Goal: Find contact information: Find contact information

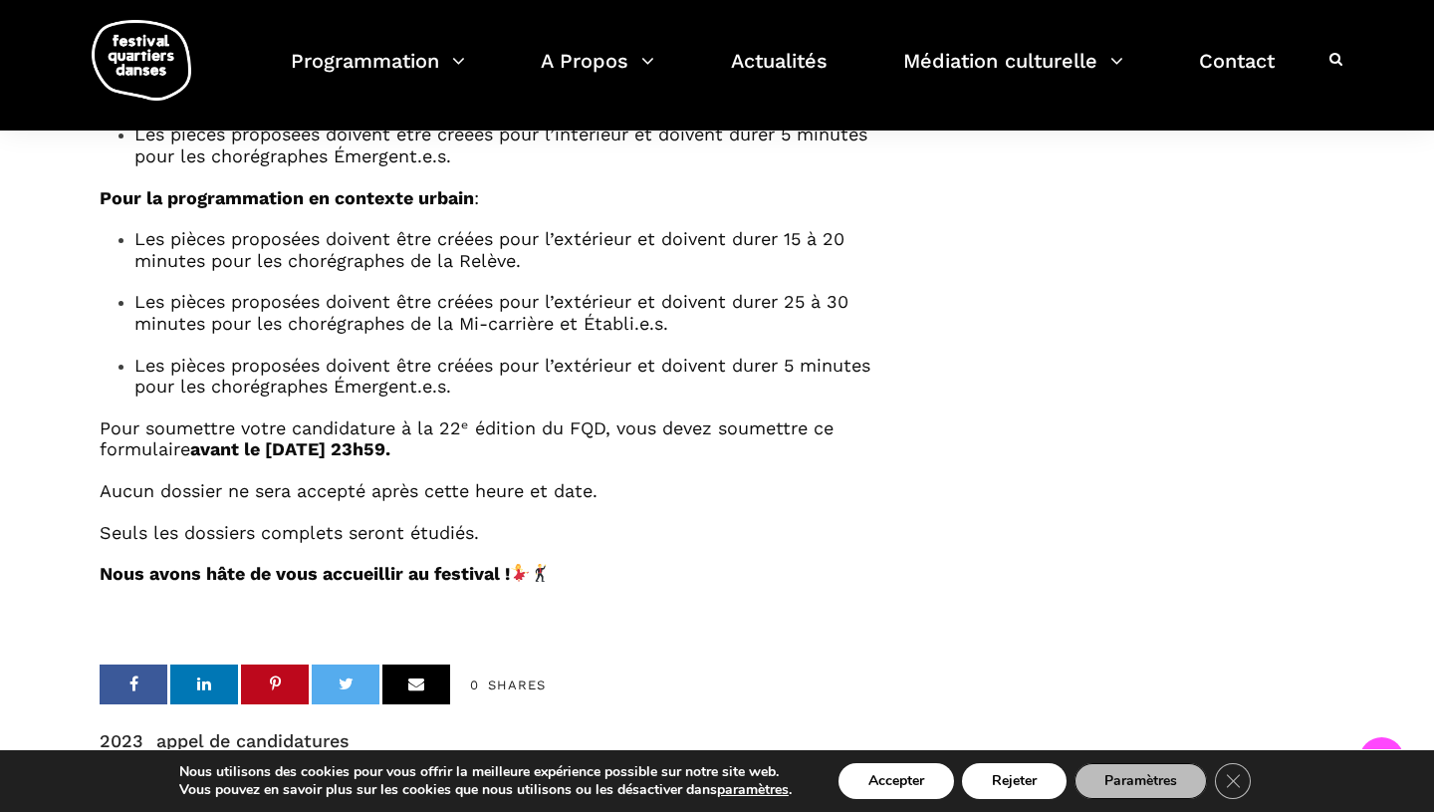
scroll to position [1643, 0]
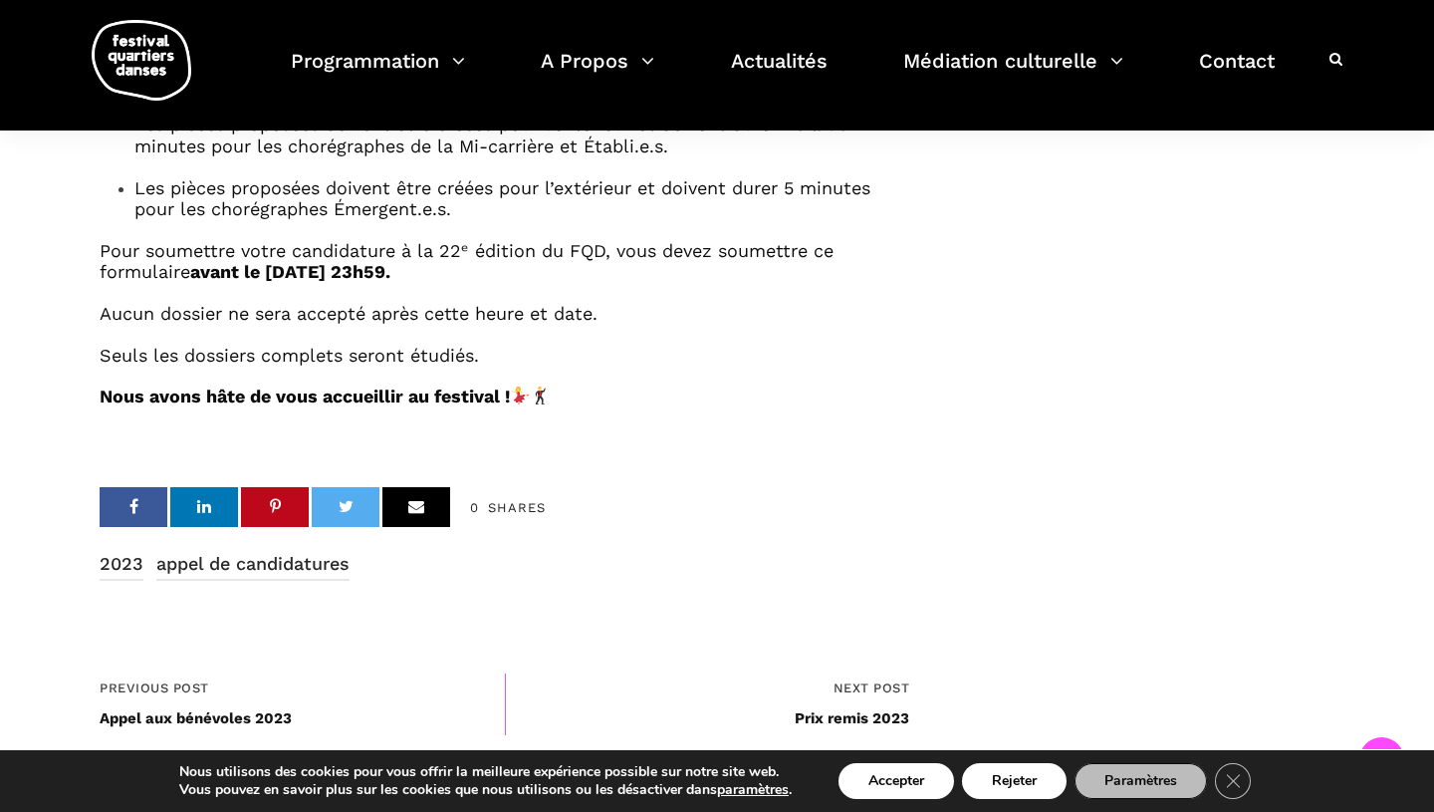
click at [848, 756] on div "Nous utilisons des cookies pour vous offrir la meilleure expérience possible su…" at bounding box center [717, 781] width 1215 height 62
click at [868, 789] on button "Accepter" at bounding box center [897, 781] width 116 height 36
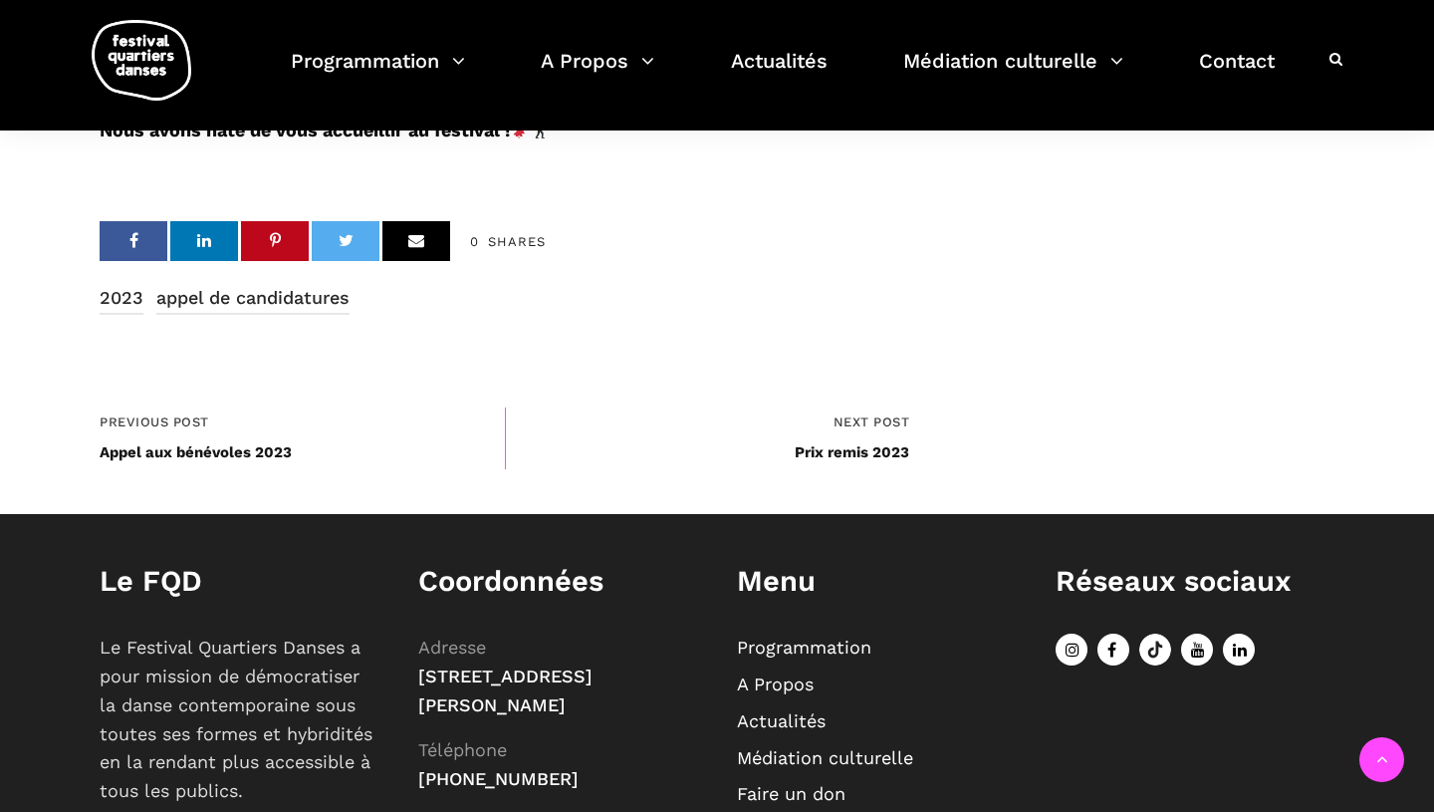
scroll to position [1915, 0]
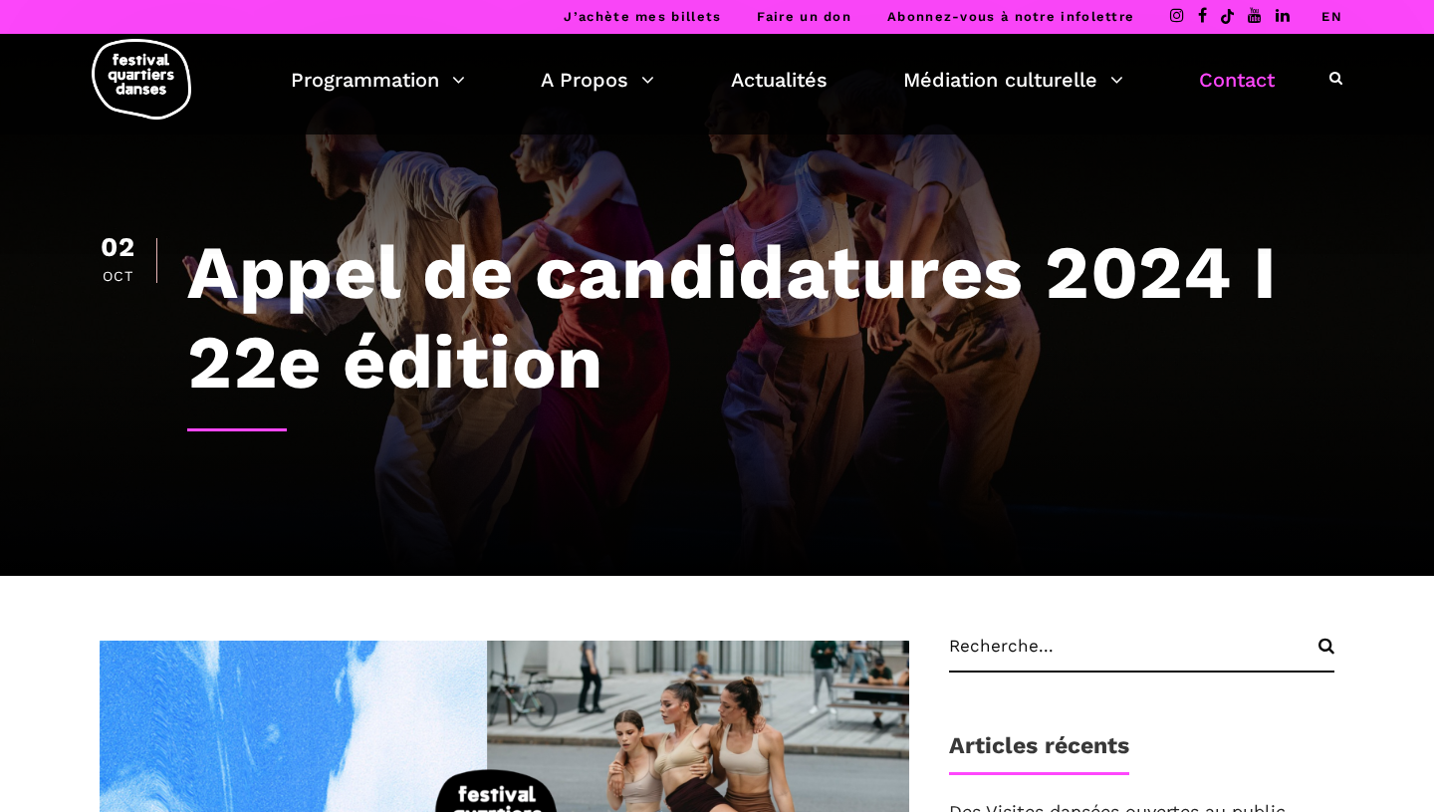
click at [1202, 89] on link "Contact" at bounding box center [1237, 80] width 76 height 34
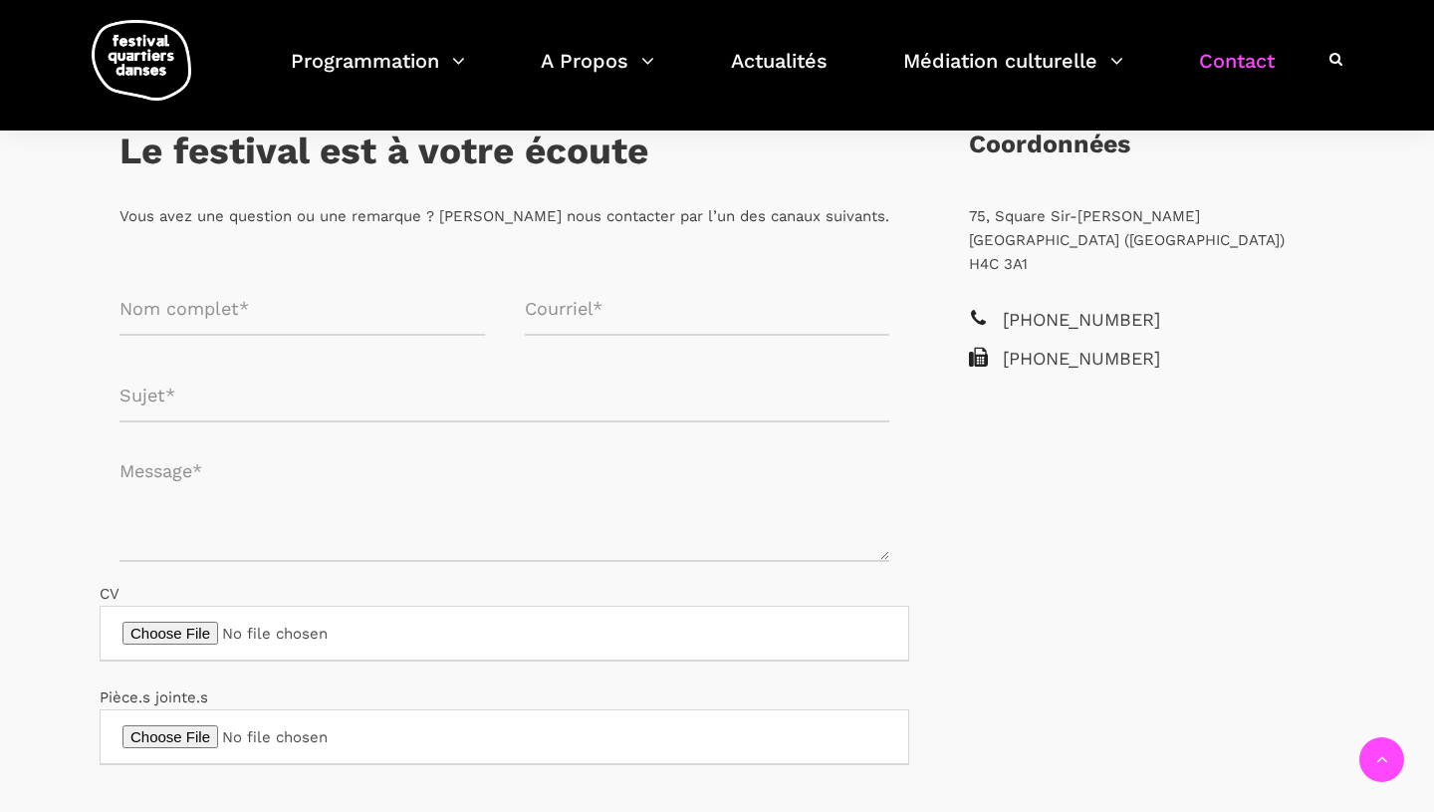
scroll to position [389, 0]
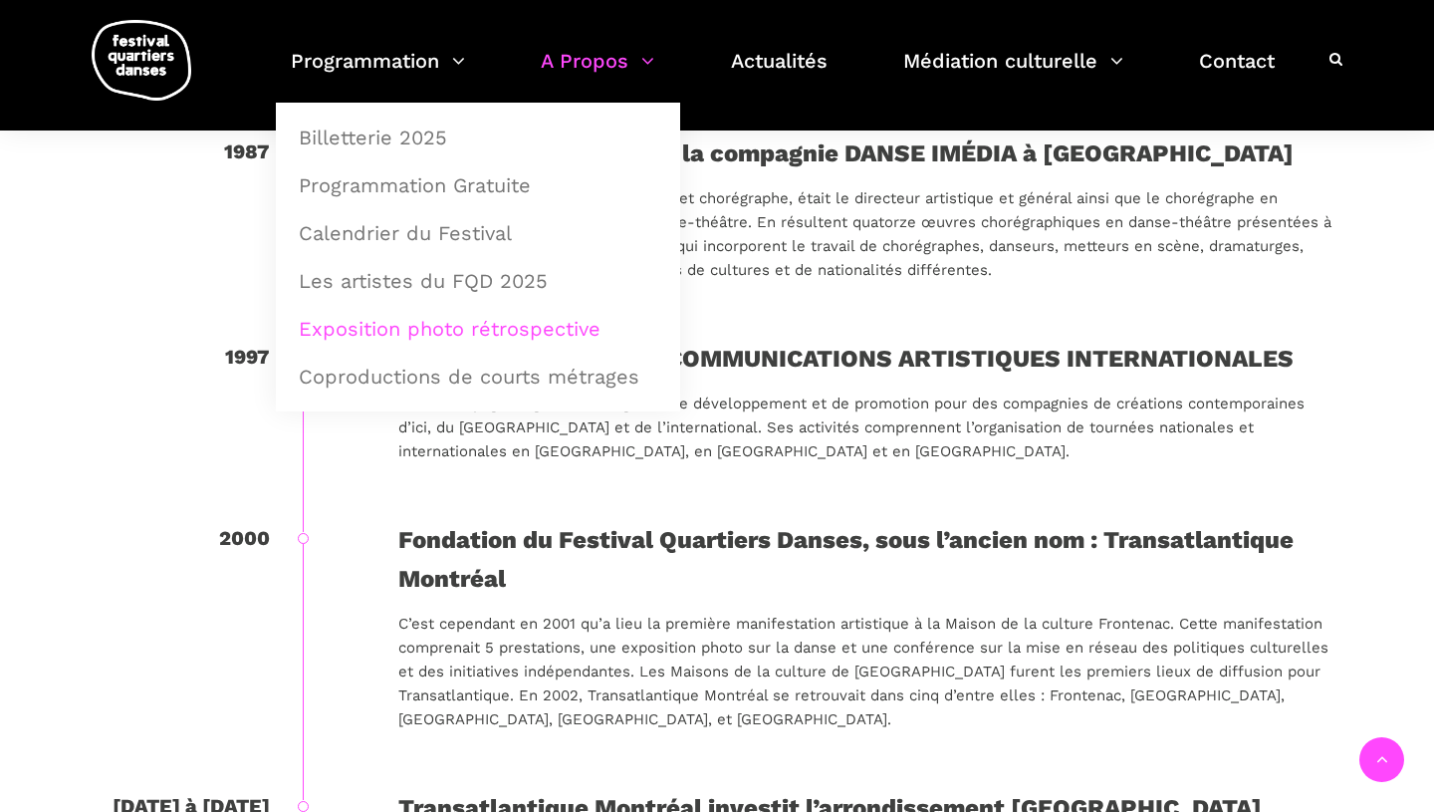
scroll to position [1327, 0]
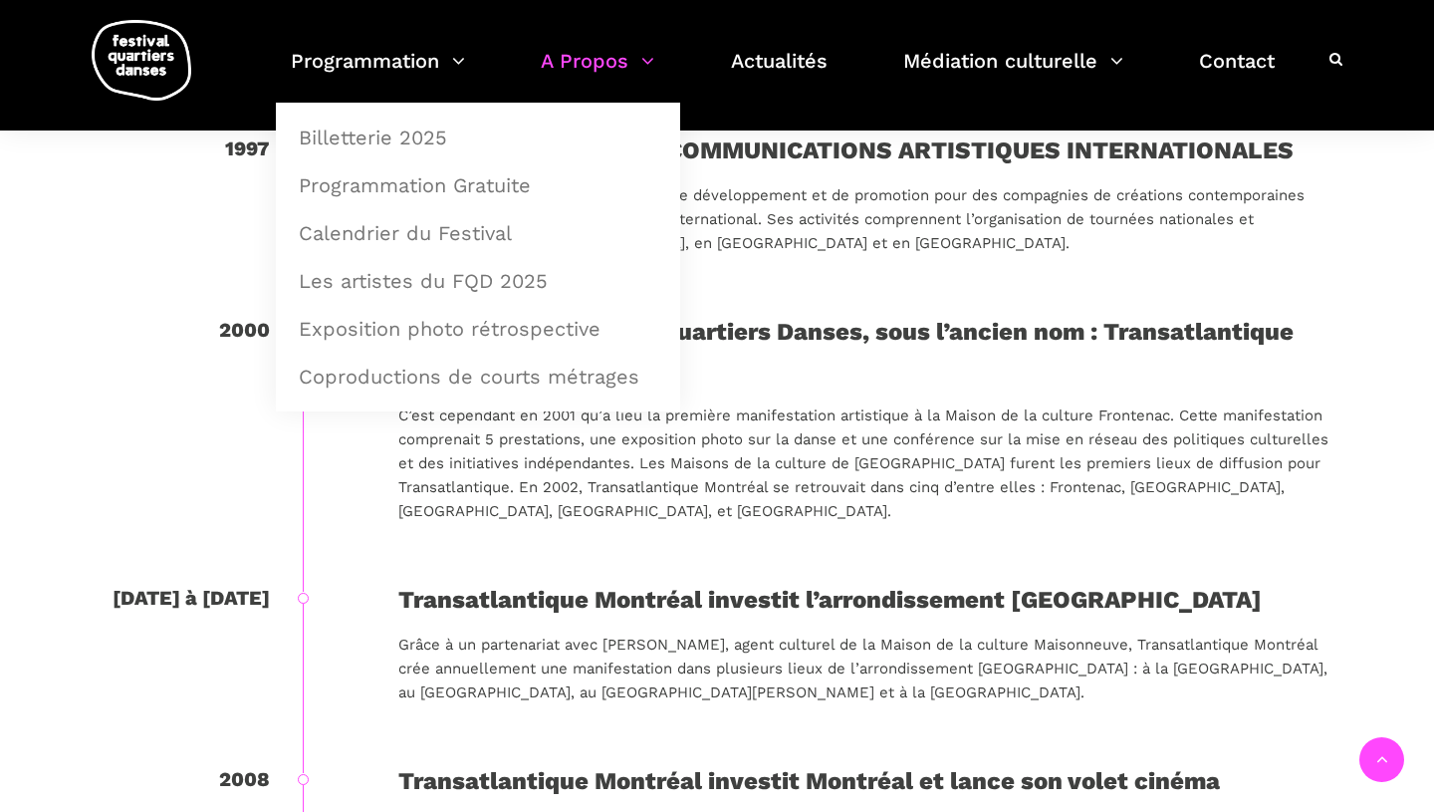
click at [463, 528] on div "Fondation du Festival Quartiers Danses, sous l’ancien nom : Transatlantique Mon…" at bounding box center [866, 428] width 936 height 230
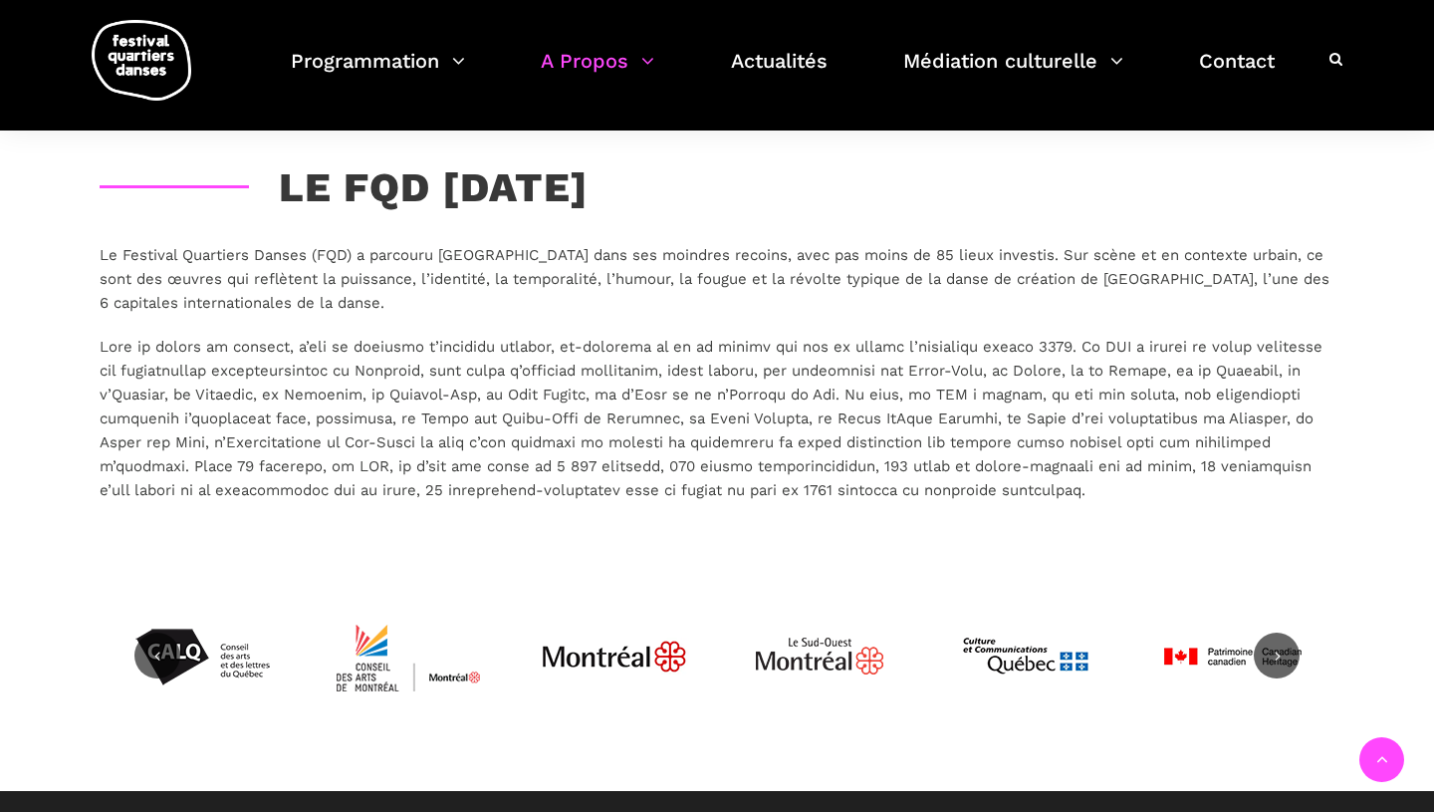
scroll to position [5002, 0]
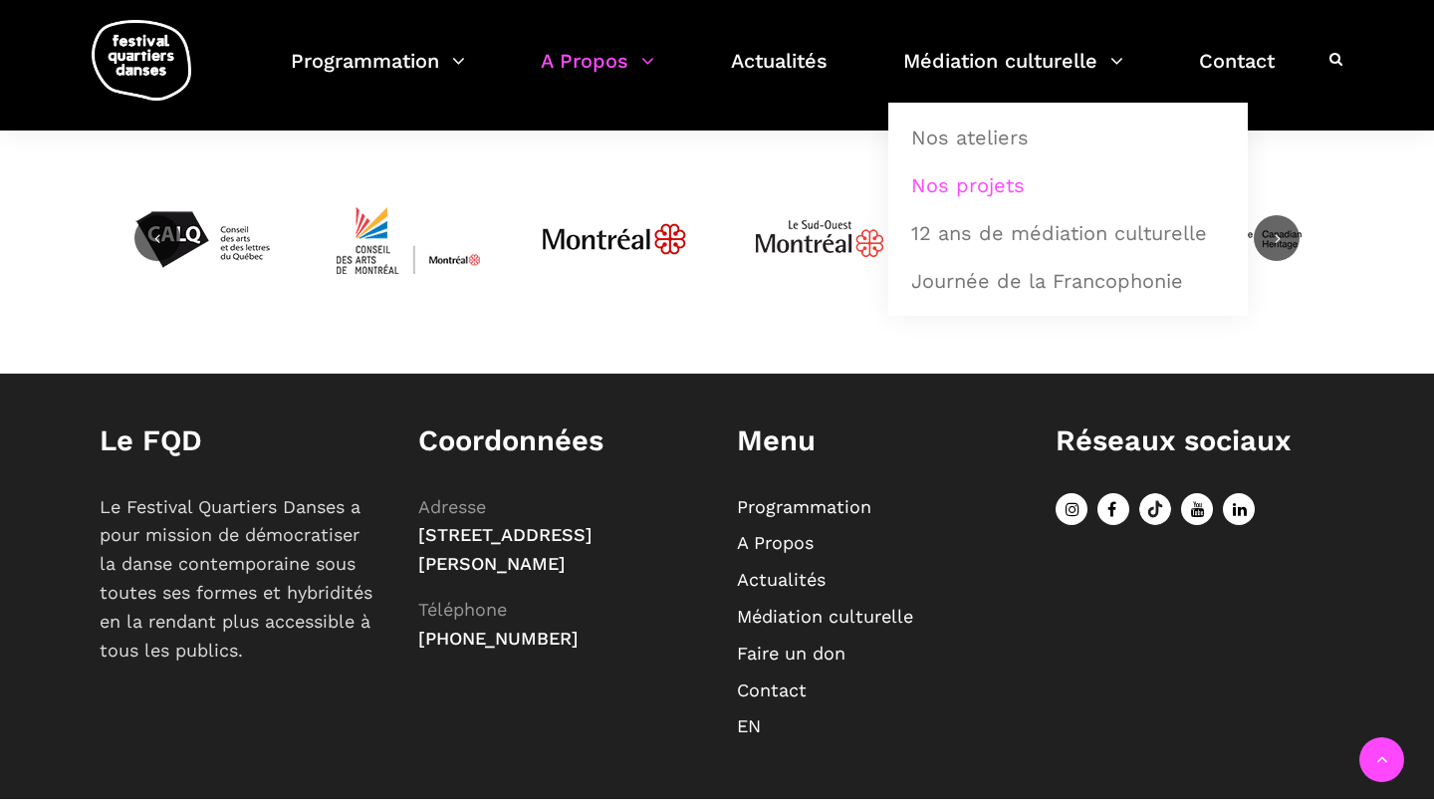
click at [966, 174] on link "Nos projets" at bounding box center [1068, 185] width 338 height 46
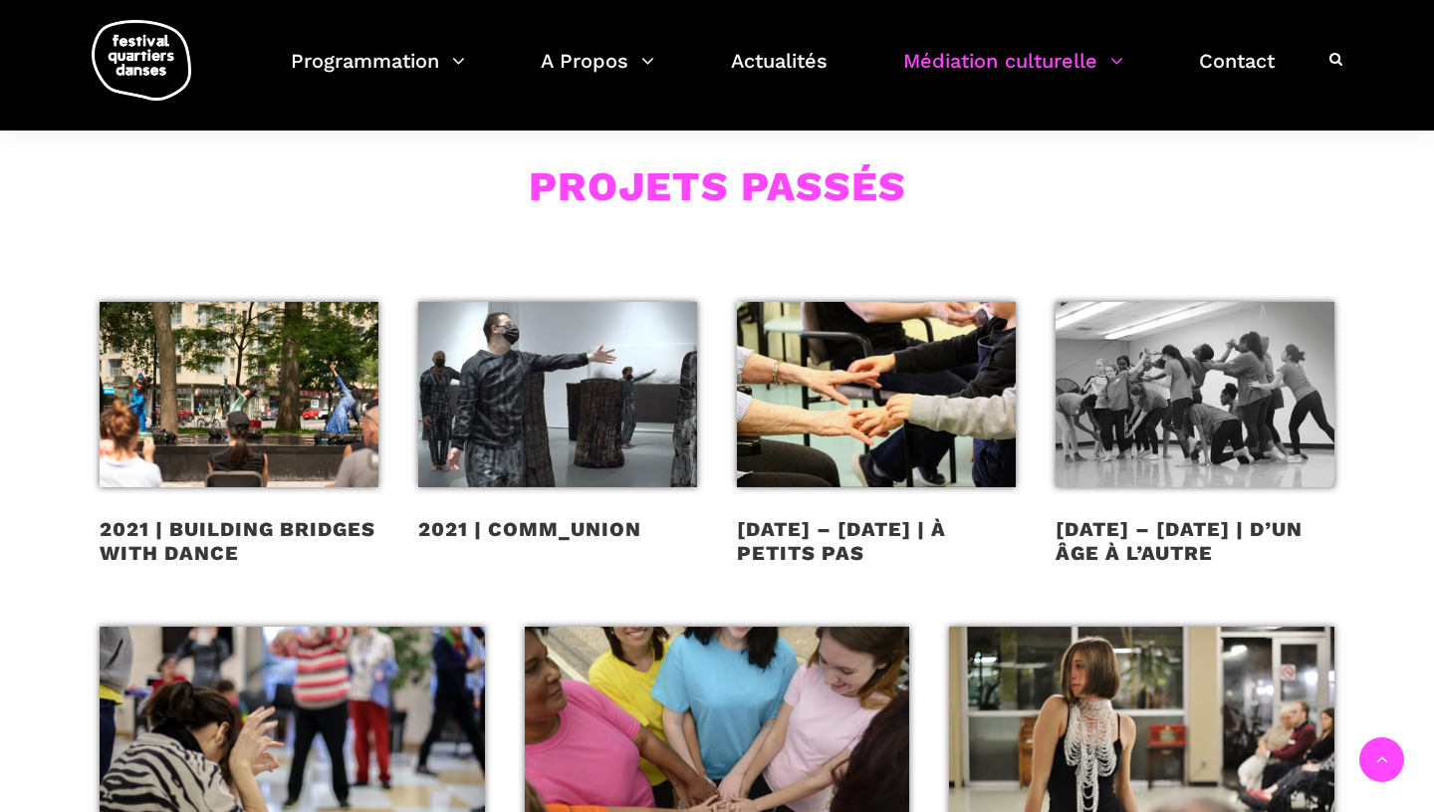
scroll to position [1520, 0]
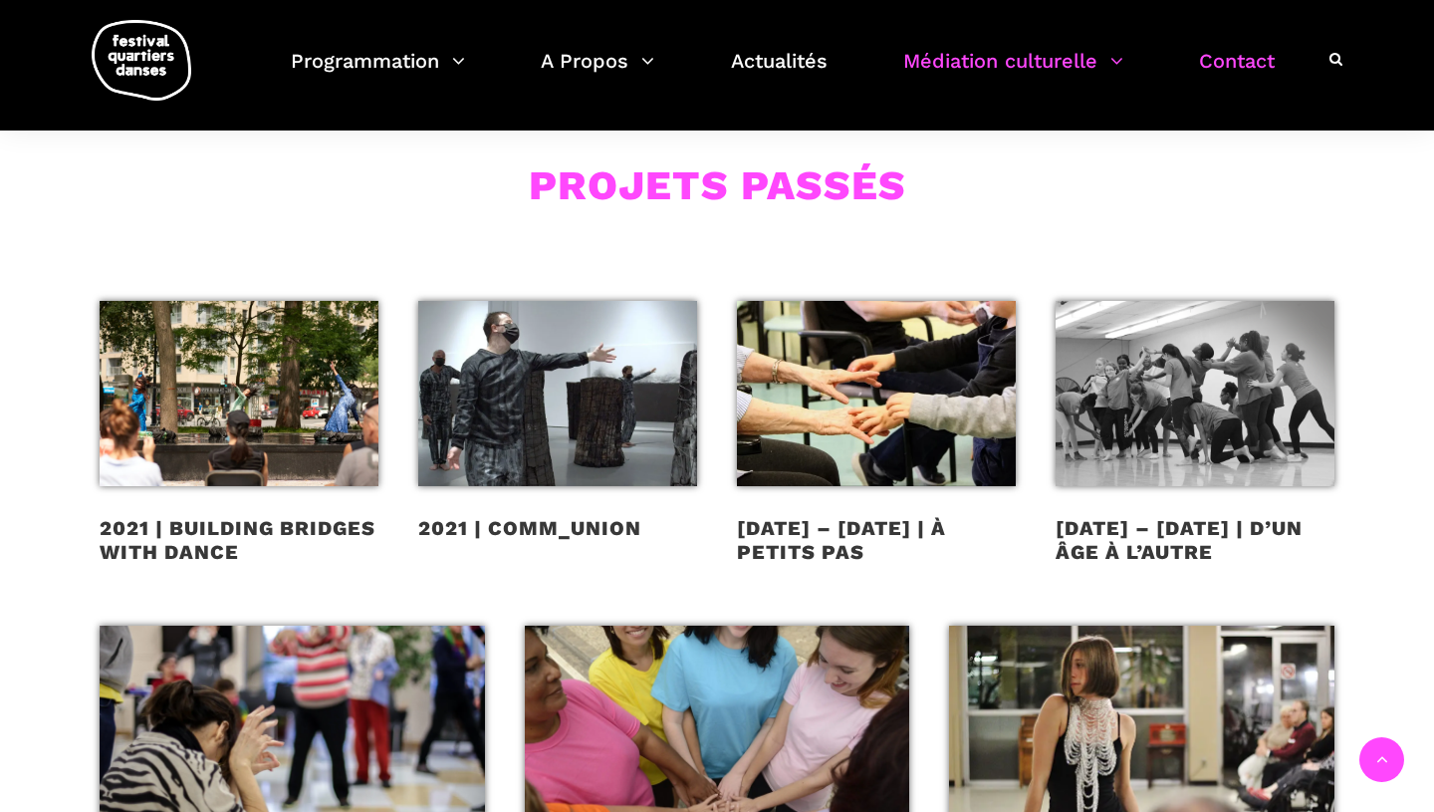
click at [1237, 70] on link "Contact" at bounding box center [1237, 73] width 76 height 59
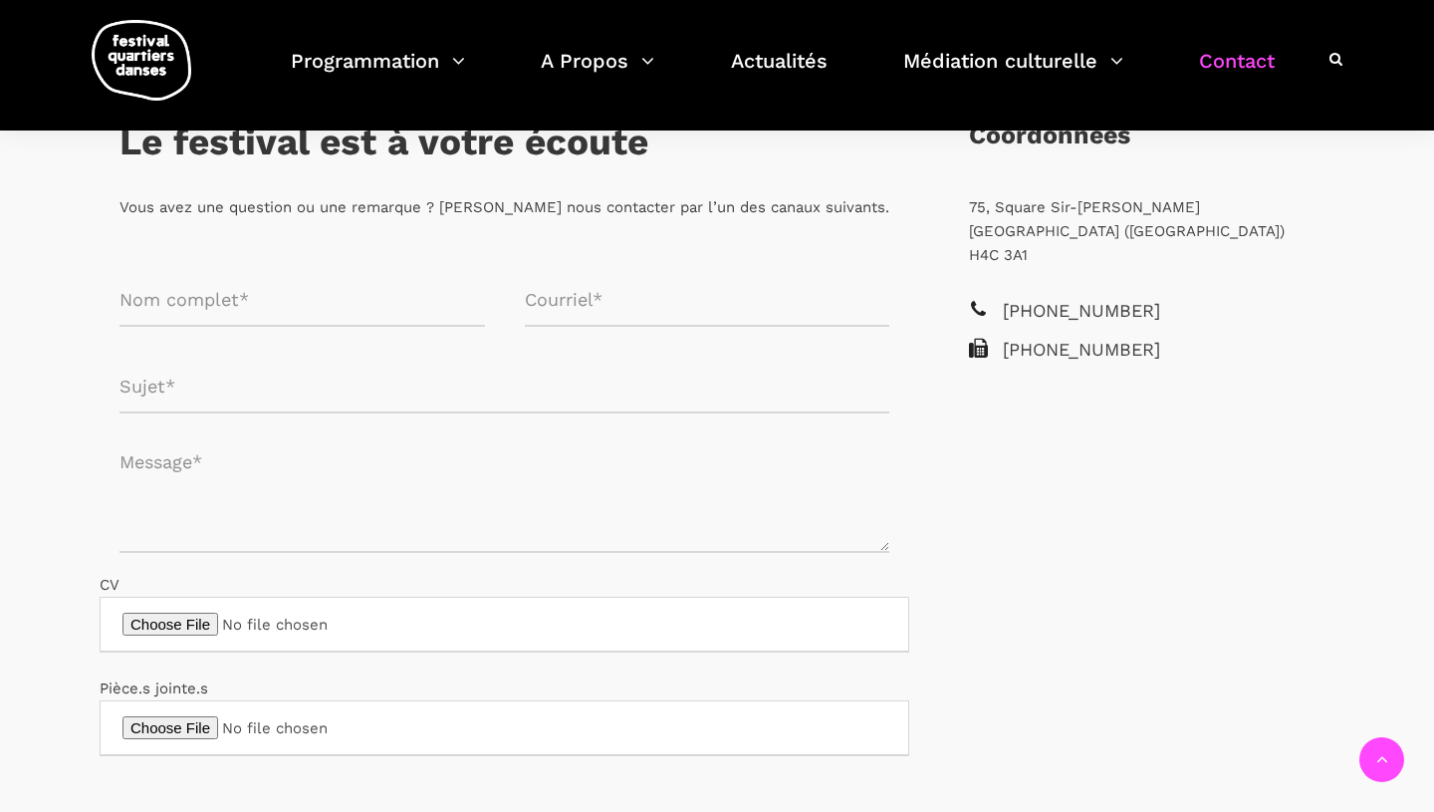
scroll to position [401, 0]
